Goal: Task Accomplishment & Management: Manage account settings

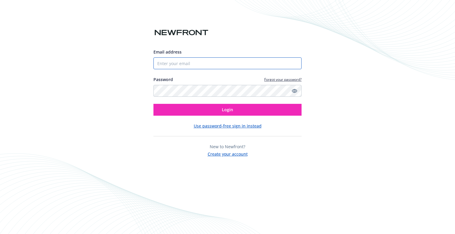
click at [174, 65] on input "Email address" at bounding box center [227, 63] width 148 height 12
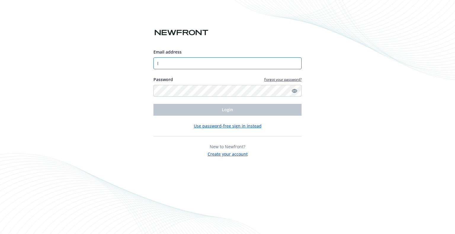
type input "[PERSON_NAME][EMAIL_ADDRESS][DOMAIN_NAME]"
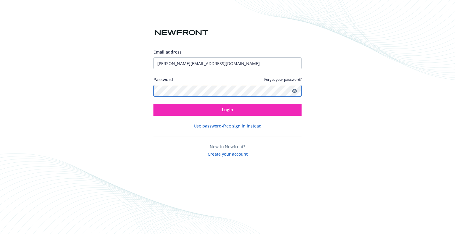
click at [153, 104] on button "Login" at bounding box center [227, 110] width 148 height 12
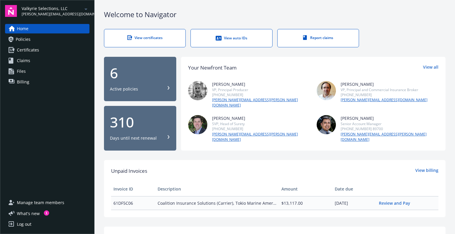
click at [30, 43] on span "Policies" at bounding box center [23, 39] width 15 height 9
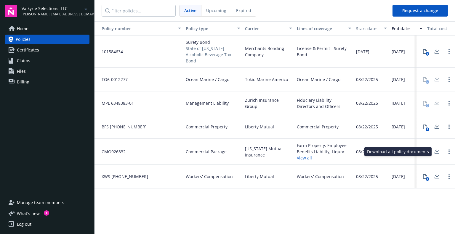
click at [437, 153] on icon at bounding box center [436, 151] width 7 height 7
click at [86, 9] on icon "arrowDropDown" at bounding box center [85, 9] width 3 height 1
click at [20, 221] on div "Log out" at bounding box center [24, 224] width 15 height 9
